Goal: Task Accomplishment & Management: Use online tool/utility

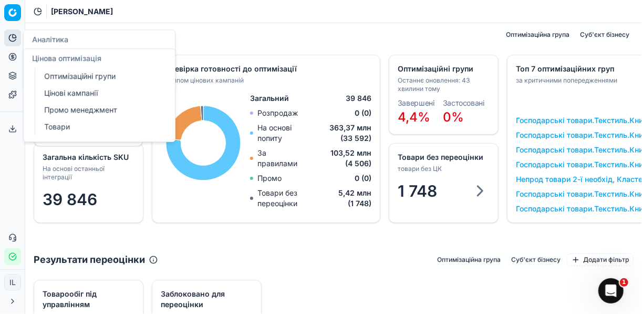
click at [13, 55] on icon at bounding box center [12, 56] width 3 height 3
click at [75, 76] on link "Оптимізаційні групи" at bounding box center [101, 76] width 122 height 15
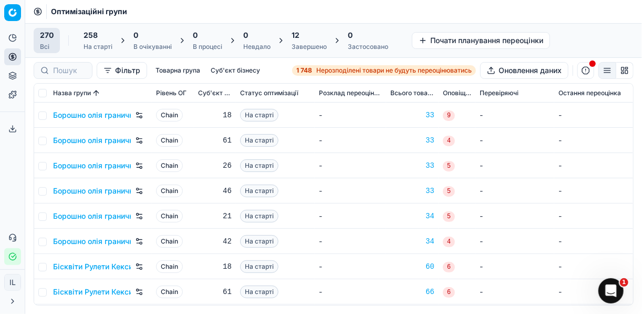
click at [330, 68] on span "Нерозподілені товари не будуть переоцінюватись" at bounding box center [394, 70] width 156 height 8
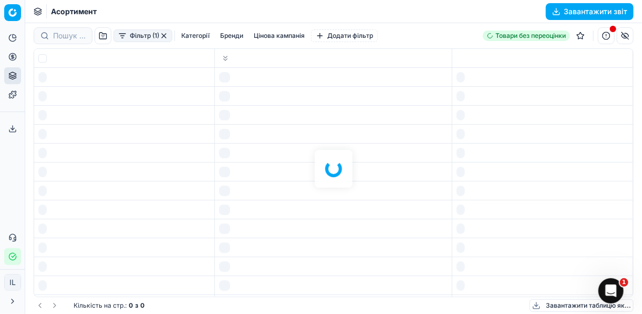
click at [330, 68] on div at bounding box center [333, 168] width 617 height 291
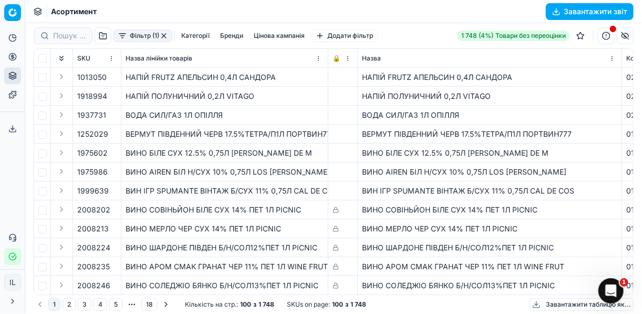
click at [120, 36] on button "Фільтр (1)" at bounding box center [143, 35] width 59 height 13
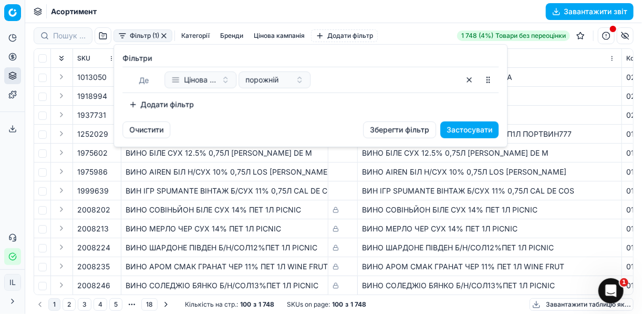
click at [135, 104] on button "Додати фільтр" at bounding box center [161, 104] width 78 height 17
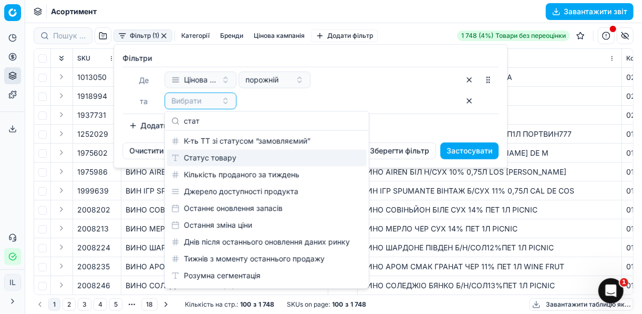
type input "стат"
click at [232, 157] on div "Статус товару" at bounding box center [267, 157] width 200 height 17
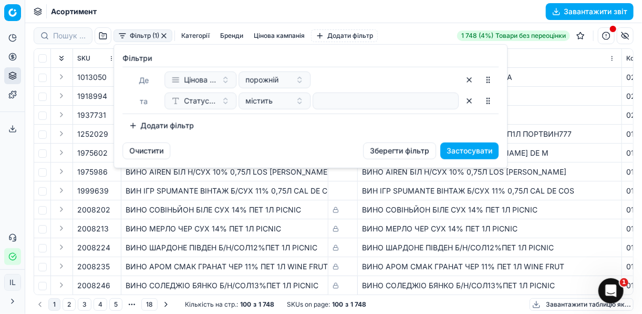
click at [140, 125] on button "Додати фільтр" at bounding box center [161, 125] width 78 height 17
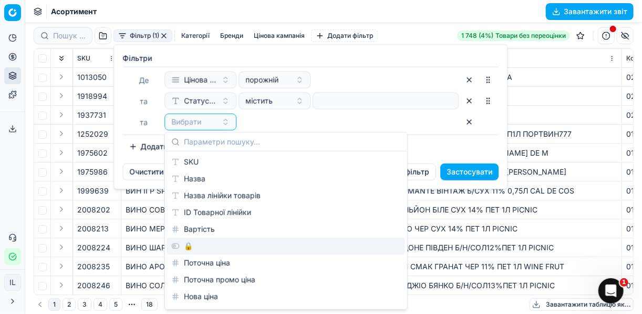
click at [198, 247] on div "🔒" at bounding box center [286, 246] width 238 height 17
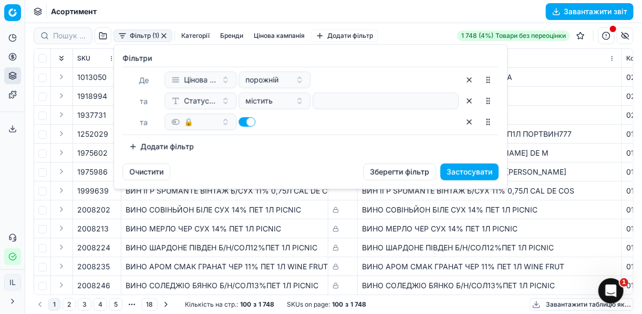
click at [241, 121] on button "button" at bounding box center [247, 121] width 17 height 9
checkbox input "false"
click at [130, 146] on button "Додати фільтр" at bounding box center [161, 146] width 78 height 17
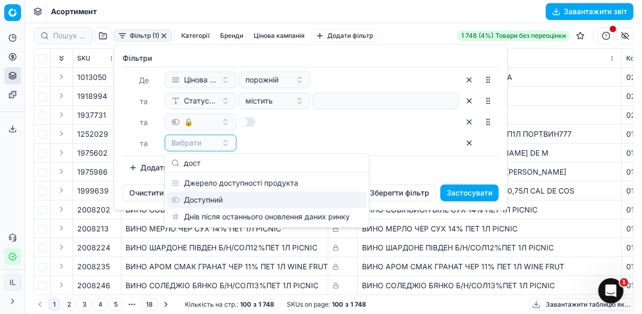
type input "дост"
click at [216, 199] on div "Доступний" at bounding box center [267, 199] width 200 height 17
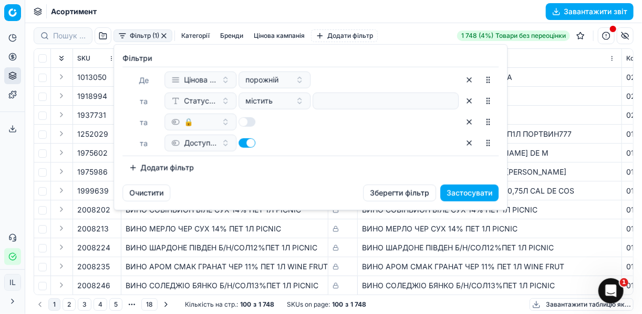
click at [476, 190] on button "Застосувати" at bounding box center [470, 193] width 58 height 17
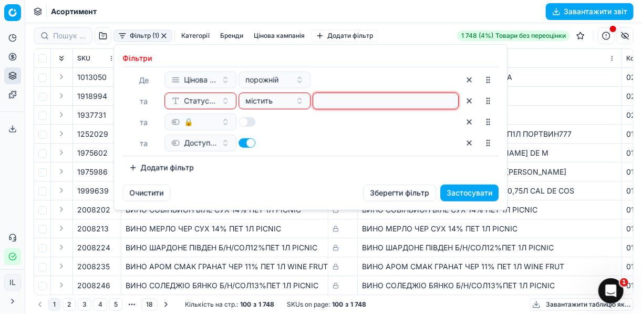
click at [375, 104] on input at bounding box center [386, 101] width 137 height 16
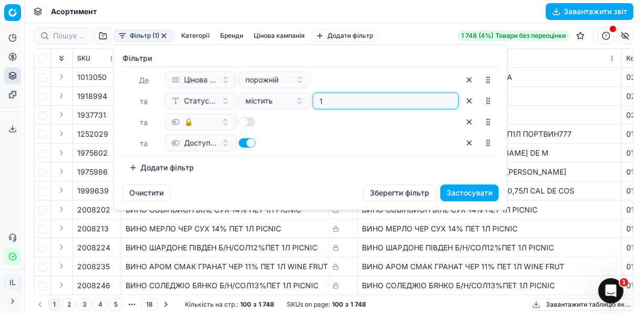
type input "1"
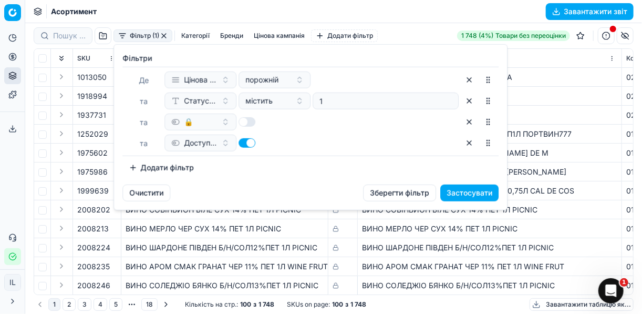
click at [463, 193] on button "Застосувати" at bounding box center [470, 193] width 58 height 17
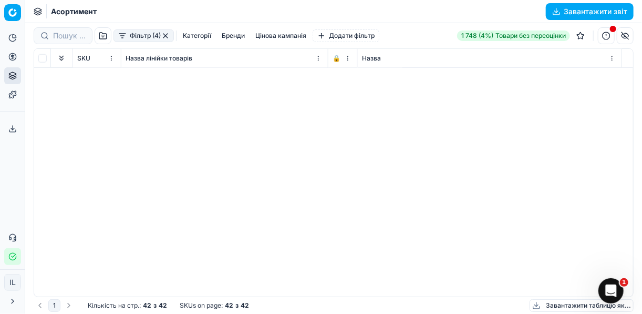
scroll to position [0, 220]
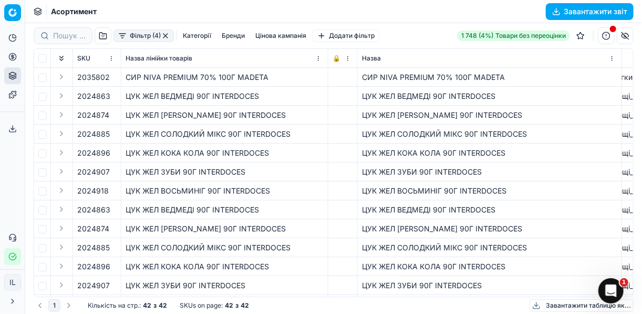
click at [480, 80] on div "Фільтр (4) Категорії [PERSON_NAME] кампанія Додати фільтр 1 748 (4%) Товари без…" at bounding box center [333, 168] width 617 height 291
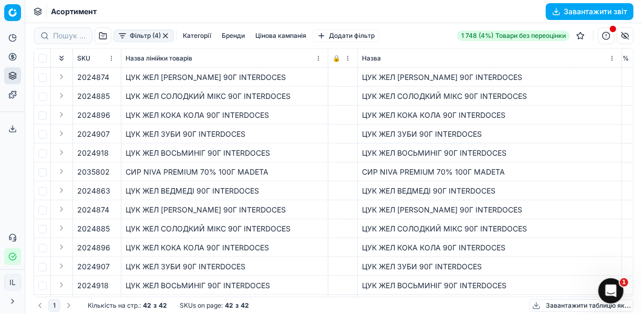
scroll to position [379, 1964]
click at [362, 176] on div "СИР NIVA PREMIUM 70% 100Г MADETA" at bounding box center [490, 172] width 256 height 11
click at [480, 91] on div "ЦУК ЖЕЛ СОЛОДКИЙ МІКС 90Г INTERDOCES" at bounding box center [490, 96] width 256 height 11
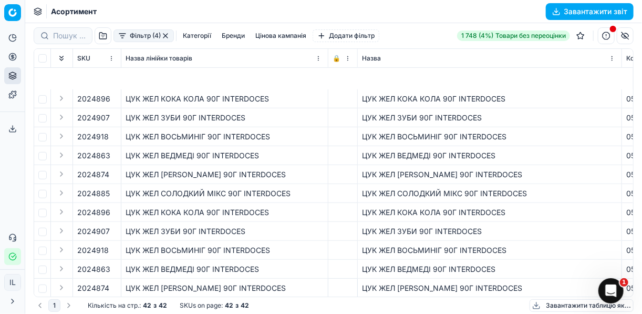
scroll to position [252, 0]
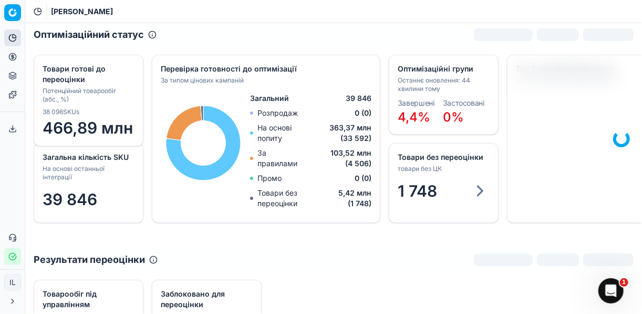
click at [15, 57] on icon at bounding box center [12, 57] width 8 height 8
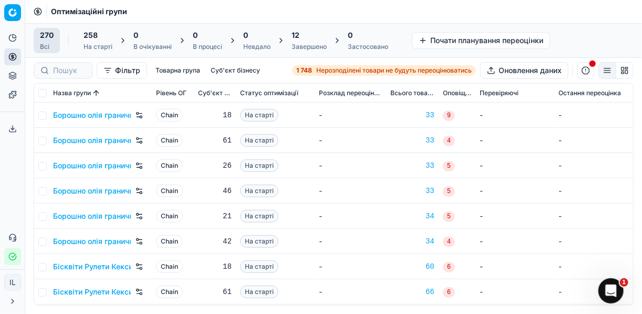
click at [308, 70] on strong "1 748" at bounding box center [305, 70] width 16 height 8
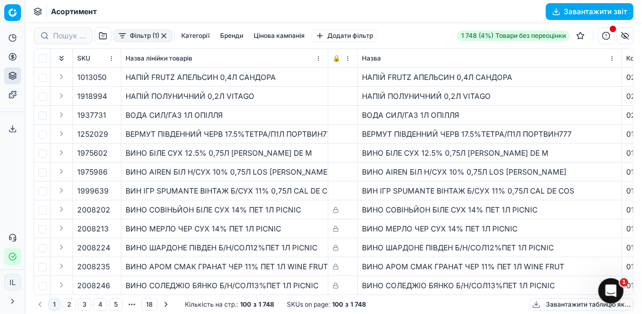
click at [120, 37] on button "Фільтр (1)" at bounding box center [143, 35] width 59 height 13
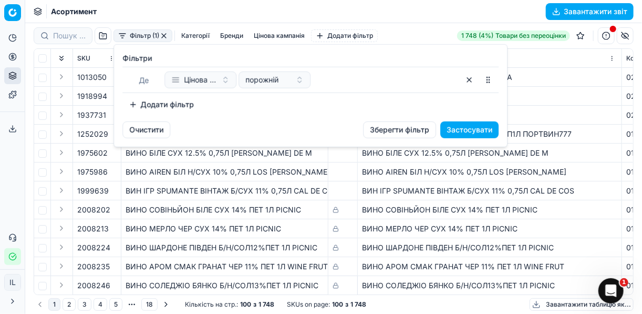
click at [137, 104] on button "Додати фільтр" at bounding box center [161, 104] width 78 height 17
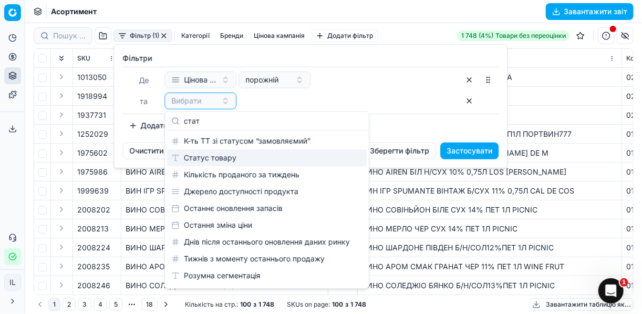
type input "стат"
click at [192, 155] on div "Статус товару" at bounding box center [267, 157] width 200 height 17
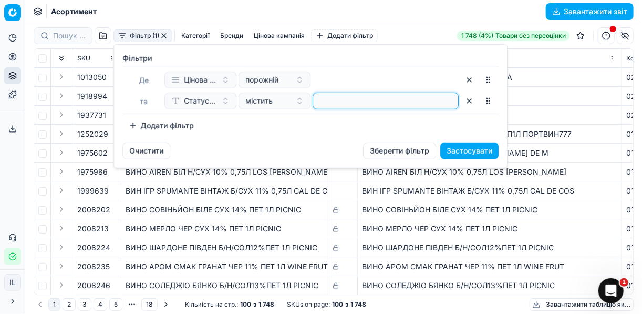
click at [374, 97] on input at bounding box center [386, 101] width 137 height 16
type input "1"
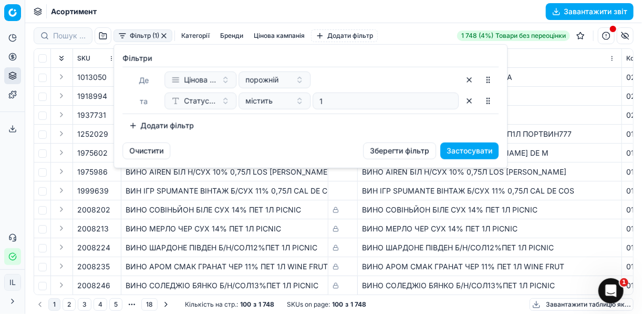
click at [128, 129] on button "Додати фільтр" at bounding box center [161, 125] width 78 height 17
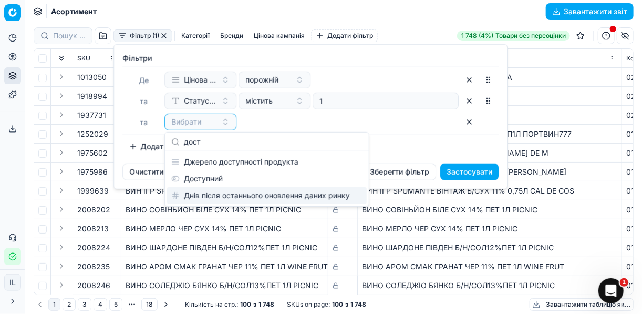
type input "дост"
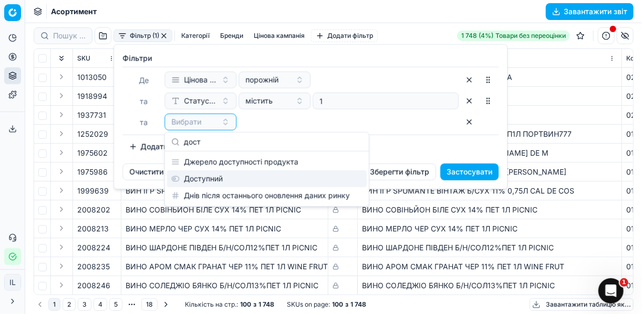
click at [225, 181] on div "Доступний" at bounding box center [267, 178] width 200 height 17
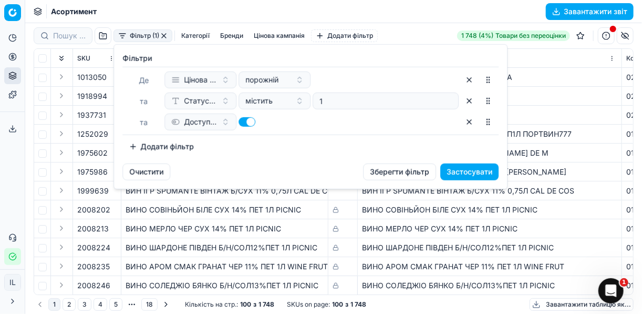
click at [132, 146] on button "Додати фільтр" at bounding box center [161, 146] width 78 height 17
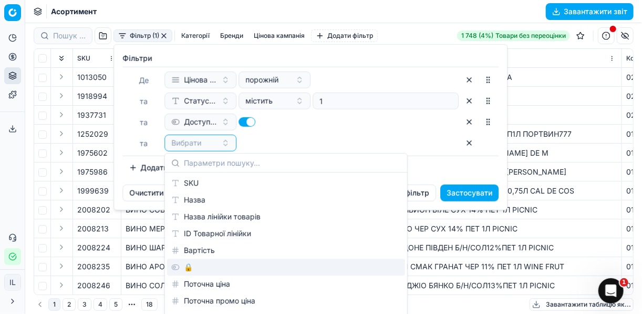
click at [191, 268] on div "🔒" at bounding box center [286, 267] width 238 height 17
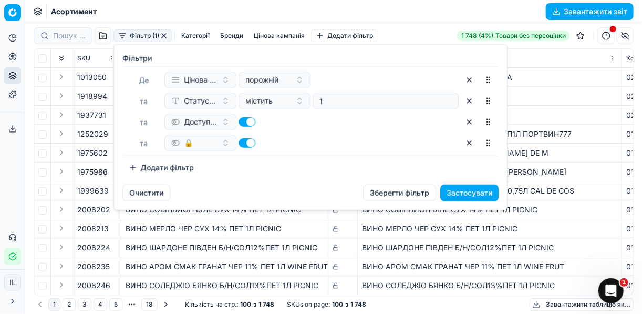
click at [242, 143] on button "button" at bounding box center [247, 142] width 17 height 9
checkbox input "false"
click at [470, 192] on button "Застосувати" at bounding box center [470, 193] width 58 height 17
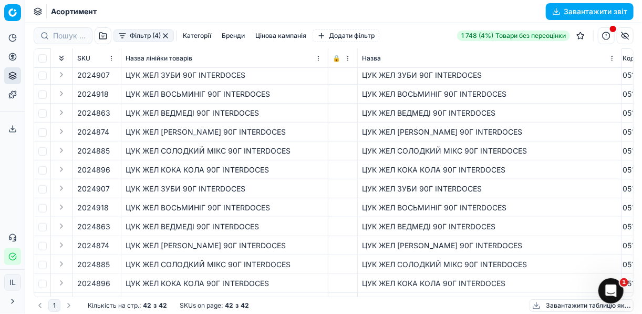
scroll to position [294, 4]
